Goal: Communication & Community: Answer question/provide support

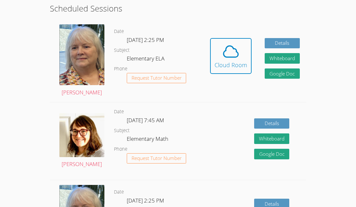
scroll to position [179, 0]
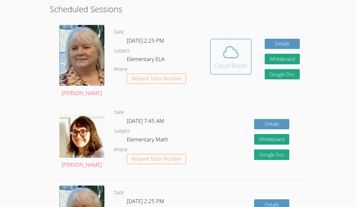
click at [237, 67] on div "Cloud Room" at bounding box center [231, 65] width 33 height 9
click at [236, 67] on div "Cloud Room" at bounding box center [231, 65] width 33 height 9
click at [230, 56] on icon at bounding box center [231, 52] width 18 height 18
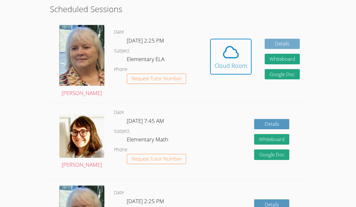
click at [284, 43] on link "Details" at bounding box center [282, 44] width 35 height 11
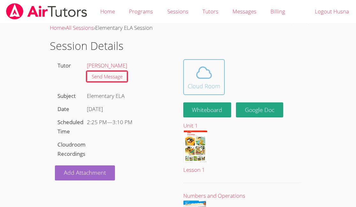
click at [211, 82] on div "Cloud Room" at bounding box center [204, 86] width 33 height 9
click at [203, 68] on icon at bounding box center [204, 73] width 18 height 18
click at [219, 82] on div "Cloud Room" at bounding box center [204, 86] width 33 height 9
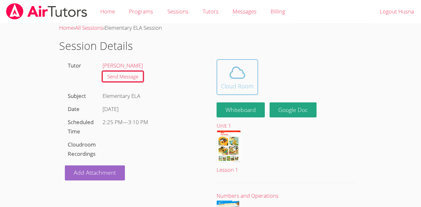
click at [236, 89] on div "Cloud Room" at bounding box center [237, 86] width 33 height 9
click at [253, 89] on button "Cloud Room" at bounding box center [238, 77] width 42 height 36
click at [246, 86] on div "Cloud Room" at bounding box center [237, 86] width 33 height 9
click at [248, 63] on button "Cloud Room" at bounding box center [238, 77] width 42 height 36
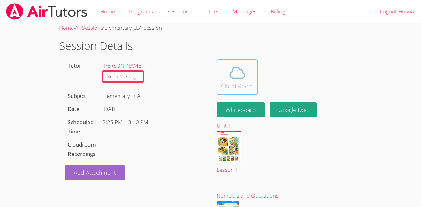
click at [236, 80] on icon at bounding box center [238, 73] width 18 height 18
click at [244, 83] on div "Cloud Room" at bounding box center [237, 86] width 33 height 9
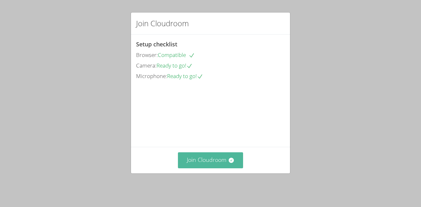
click at [213, 165] on button "Join Cloudroom" at bounding box center [211, 160] width 66 height 16
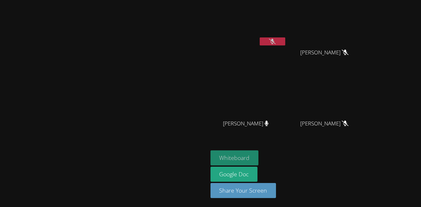
click at [259, 157] on button "Whiteboard" at bounding box center [235, 157] width 48 height 15
click at [119, 87] on video at bounding box center [104, 91] width 96 height 114
click at [275, 41] on icon at bounding box center [273, 41] width 4 height 5
click at [285, 39] on button at bounding box center [273, 41] width 26 height 8
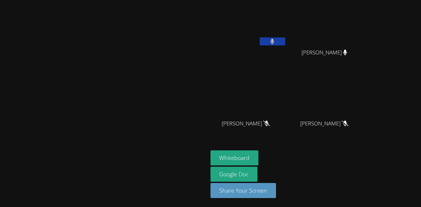
click at [285, 42] on button at bounding box center [273, 41] width 26 height 8
click at [276, 39] on icon at bounding box center [272, 41] width 7 height 5
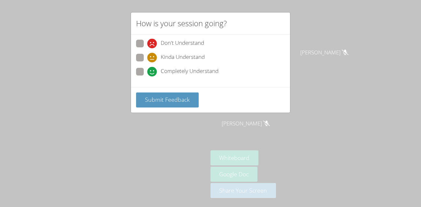
click at [157, 69] on div "Completely Understand" at bounding box center [182, 72] width 71 height 10
click at [153, 69] on input "Completely Understand" at bounding box center [149, 70] width 5 height 5
radio input "true"
click at [161, 98] on span "Submit Feedback" at bounding box center [167, 100] width 45 height 8
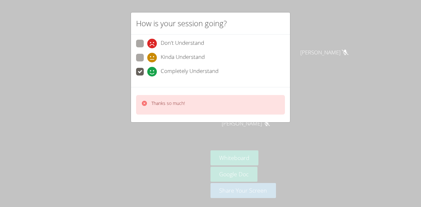
click at [144, 106] on icon at bounding box center [144, 103] width 6 height 6
click at [143, 102] on icon at bounding box center [144, 103] width 5 height 5
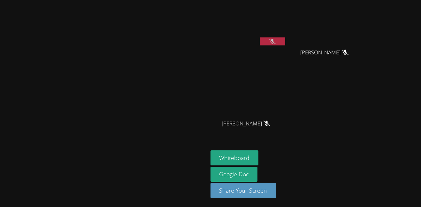
click at [152, 97] on video at bounding box center [104, 91] width 96 height 114
click at [285, 40] on button at bounding box center [273, 41] width 26 height 8
